Goal: Task Accomplishment & Management: Use online tool/utility

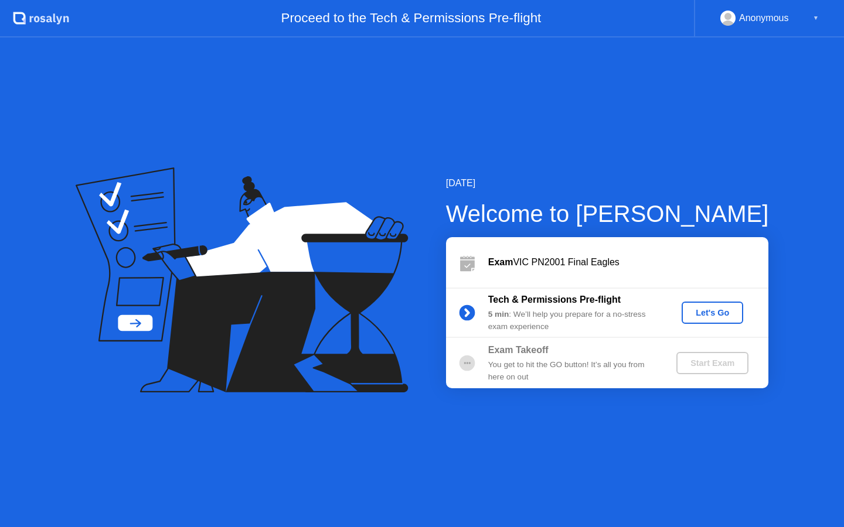
click at [704, 308] on div "Let's Go" at bounding box center [712, 312] width 52 height 9
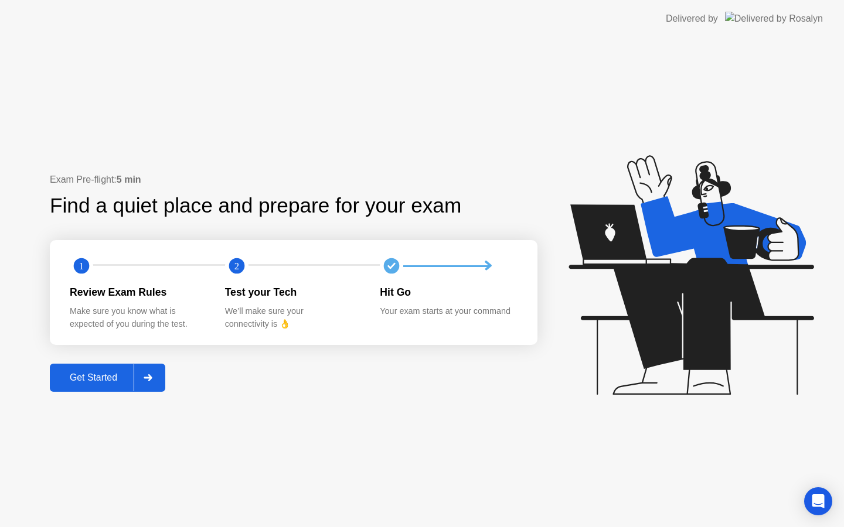
click at [127, 378] on div "Get Started" at bounding box center [93, 378] width 80 height 11
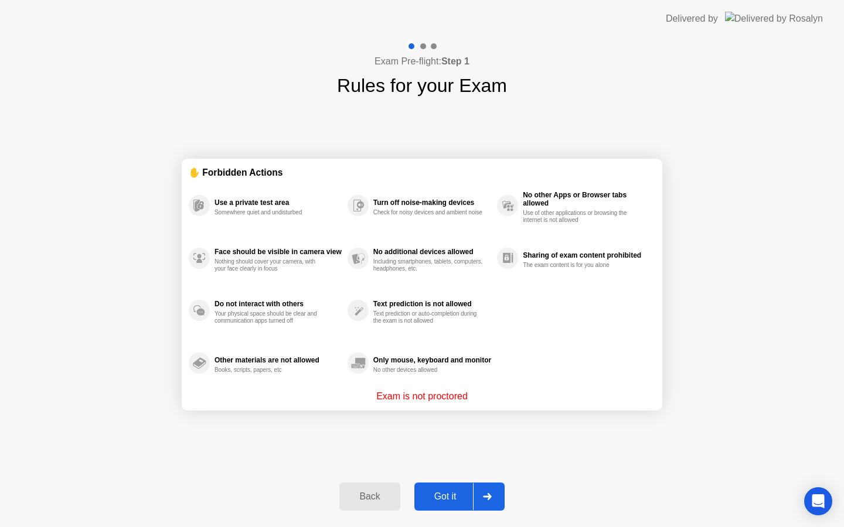
click at [465, 494] on div "Got it" at bounding box center [445, 497] width 55 height 11
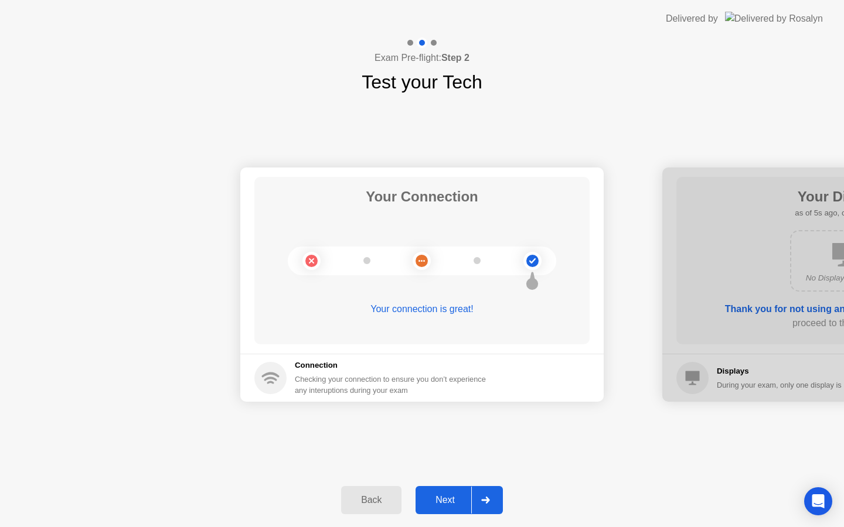
click at [463, 497] on div "Next" at bounding box center [445, 500] width 52 height 11
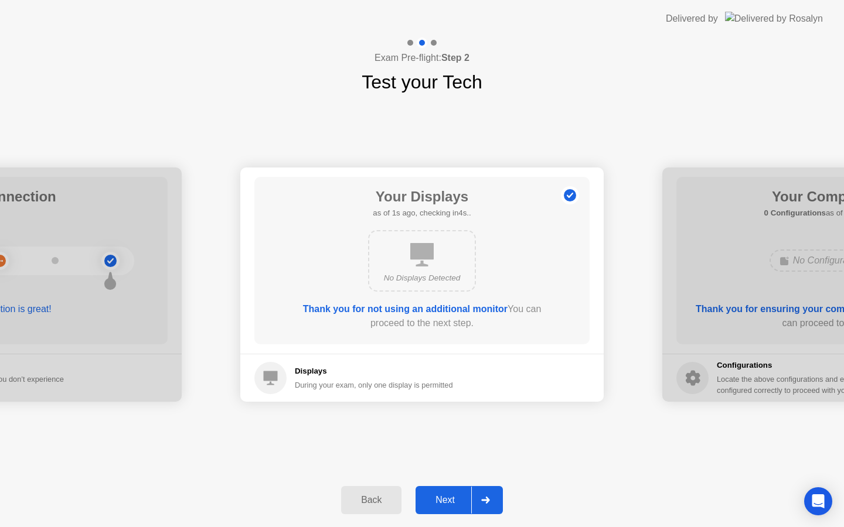
click at [462, 497] on div "Next" at bounding box center [445, 500] width 52 height 11
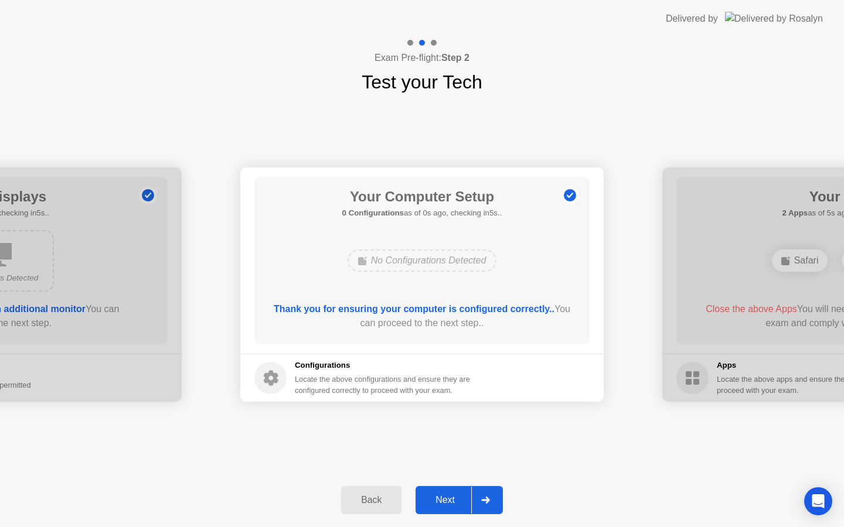
click at [462, 497] on div "Next" at bounding box center [445, 500] width 52 height 11
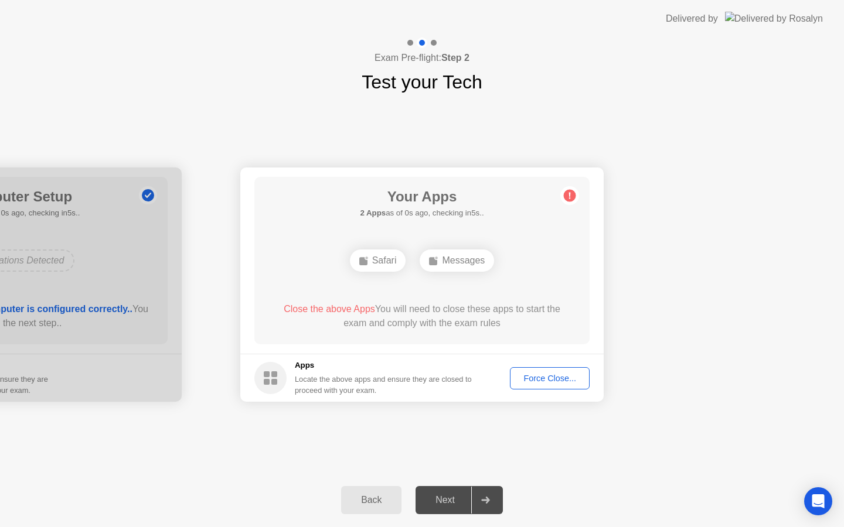
click at [462, 497] on div "Next" at bounding box center [445, 500] width 52 height 11
click at [553, 378] on div "Force Close..." at bounding box center [549, 378] width 71 height 9
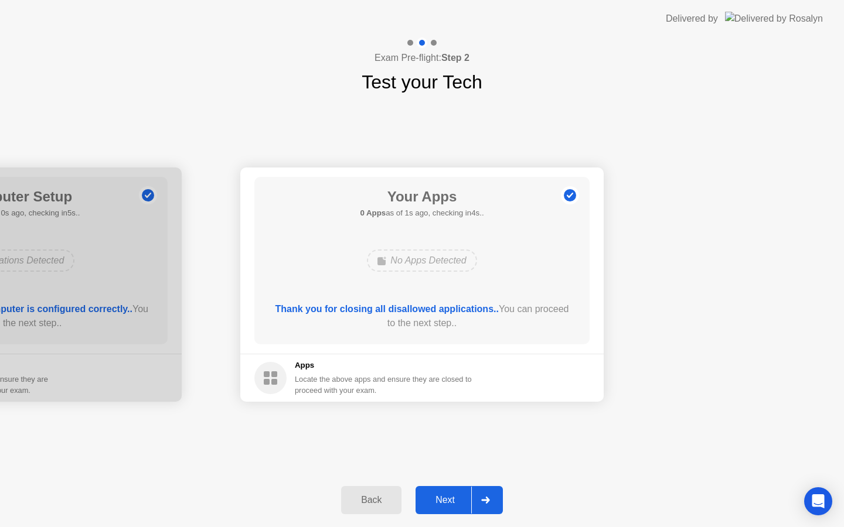
click at [453, 510] on button "Next" at bounding box center [458, 500] width 87 height 28
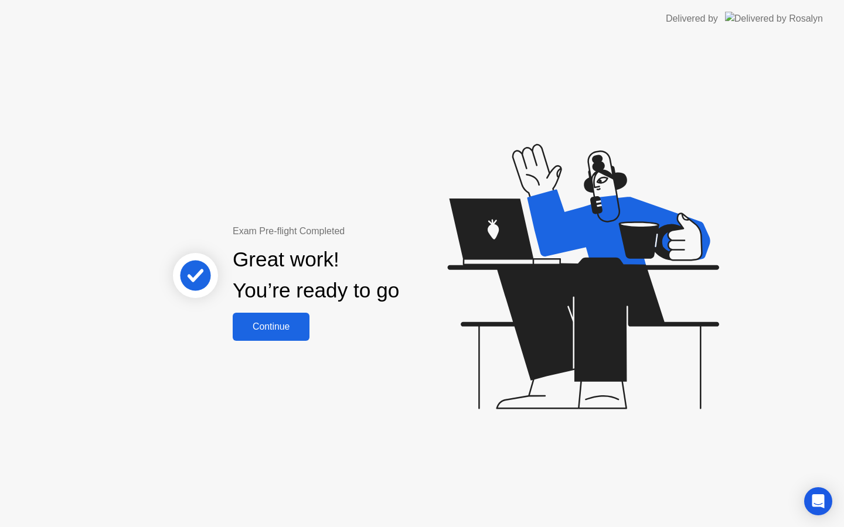
click at [282, 325] on div "Continue" at bounding box center [271, 327] width 70 height 11
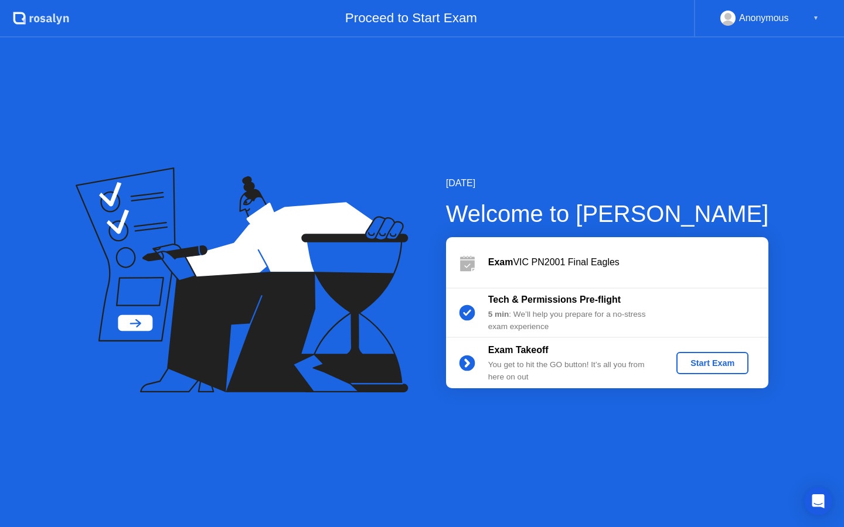
click at [704, 361] on div "Start Exam" at bounding box center [712, 363] width 63 height 9
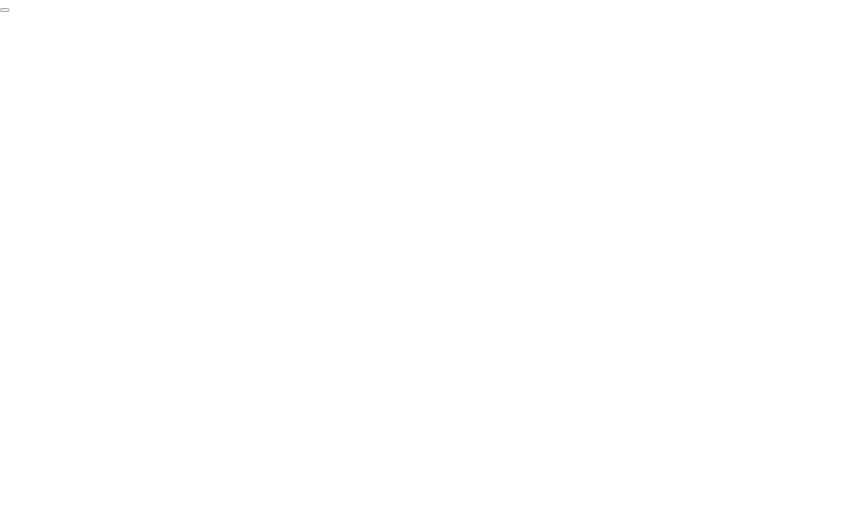
click div "End Proctoring Session"
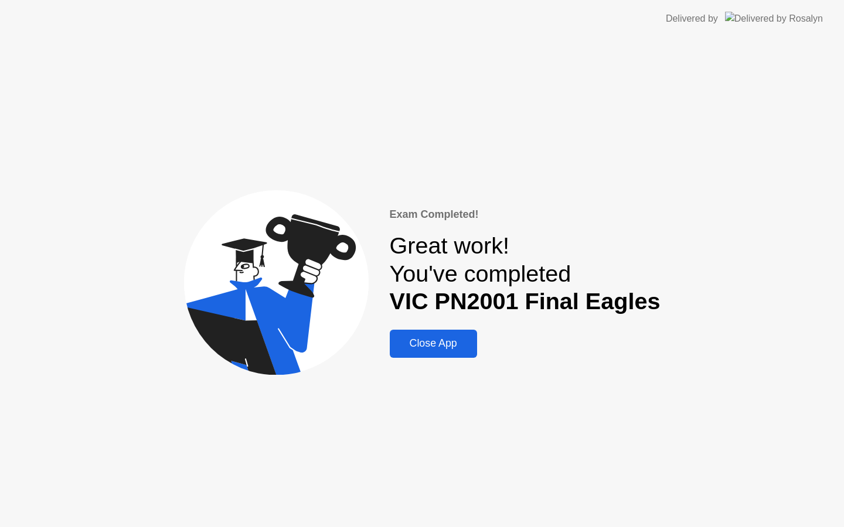
click at [426, 338] on div "Close App" at bounding box center [433, 343] width 80 height 12
